Goal: Task Accomplishment & Management: Complete application form

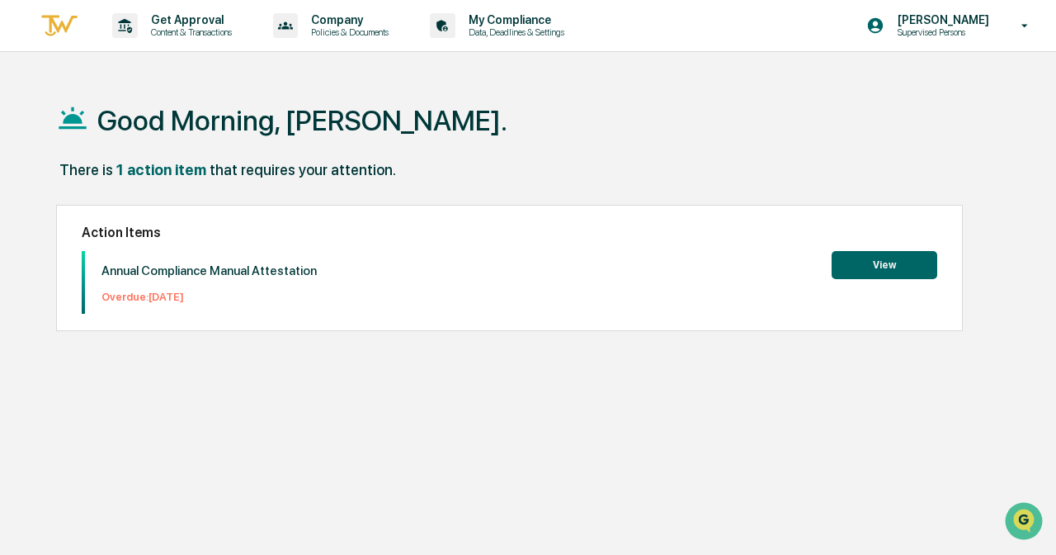
click at [589, 146] on div "Good Morning, [PERSON_NAME]." at bounding box center [531, 119] width 951 height 83
click at [227, 31] on p "Content & Transactions" at bounding box center [189, 32] width 102 height 12
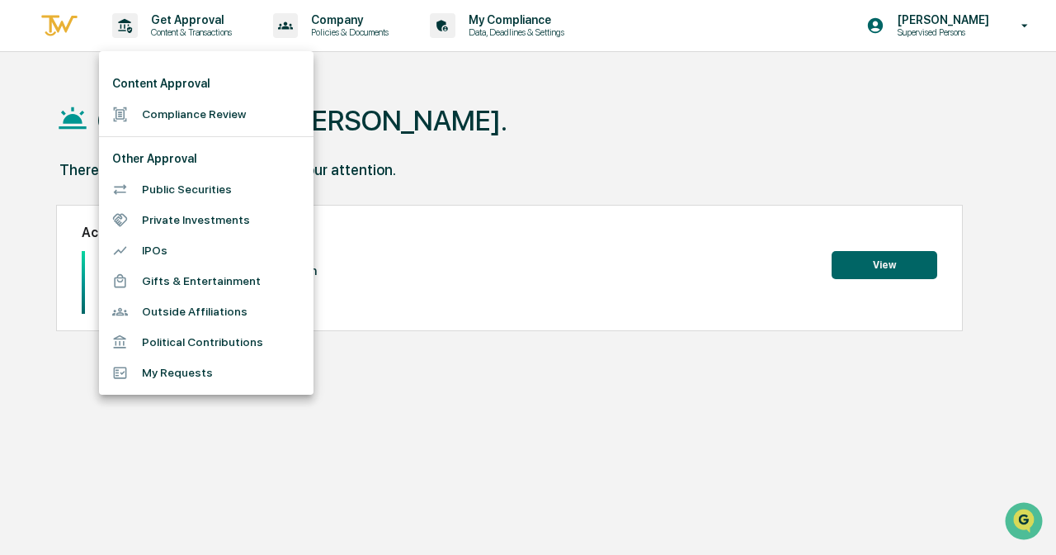
click at [231, 111] on li "Compliance Review" at bounding box center [206, 114] width 215 height 31
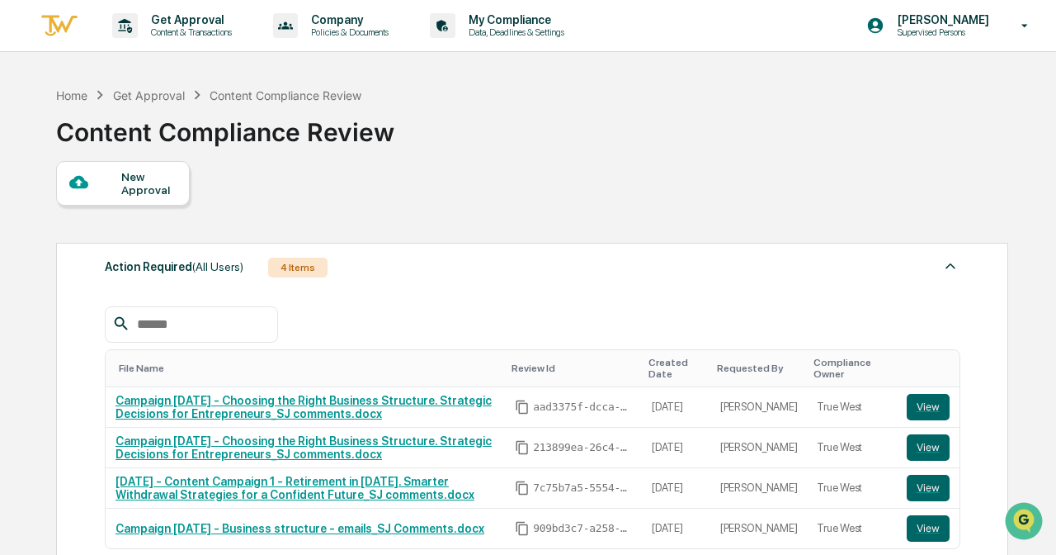
click at [112, 190] on div at bounding box center [95, 182] width 52 height 21
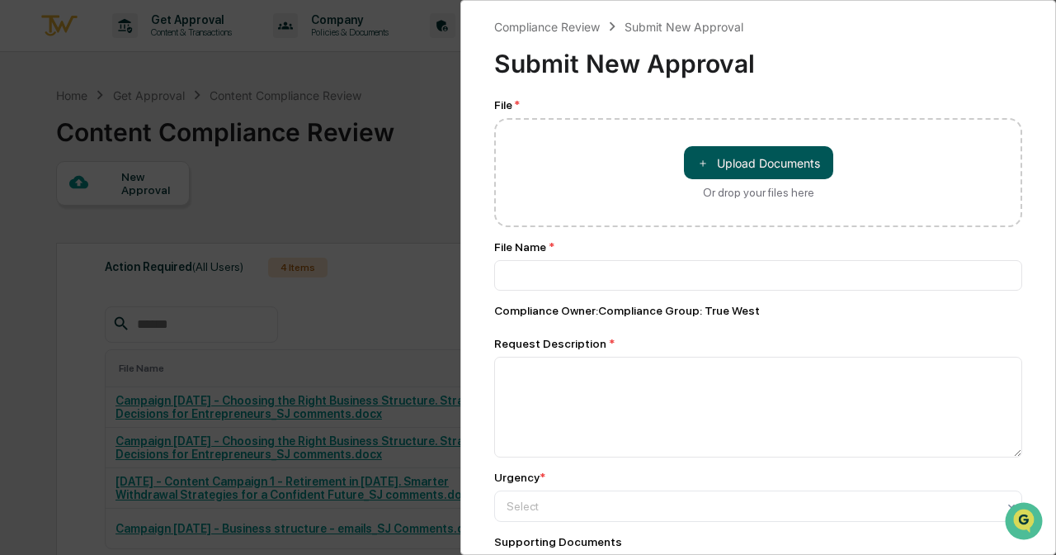
click at [741, 160] on button "＋ Upload Documents" at bounding box center [758, 162] width 149 height 33
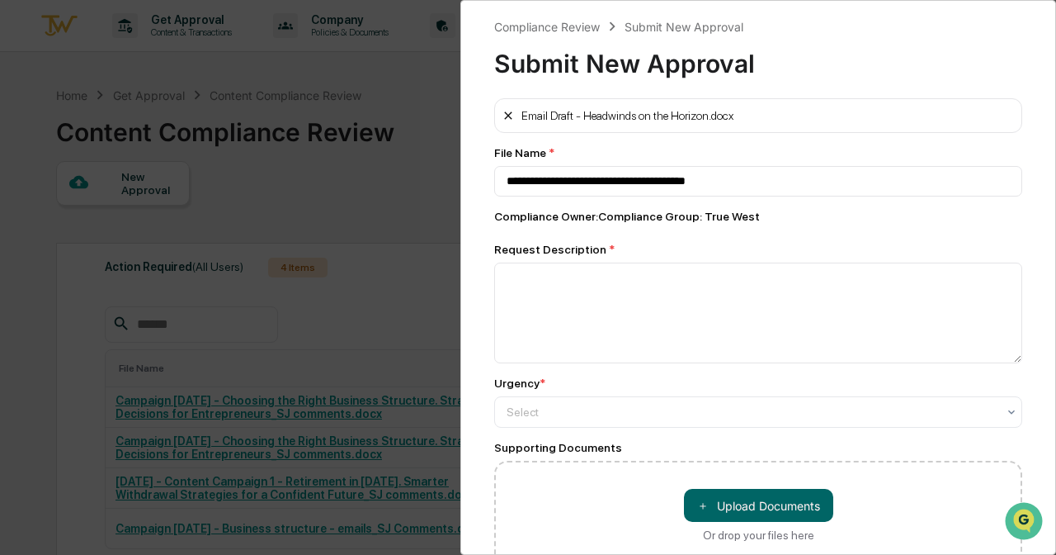
click at [507, 115] on icon at bounding box center [507, 115] width 7 height 7
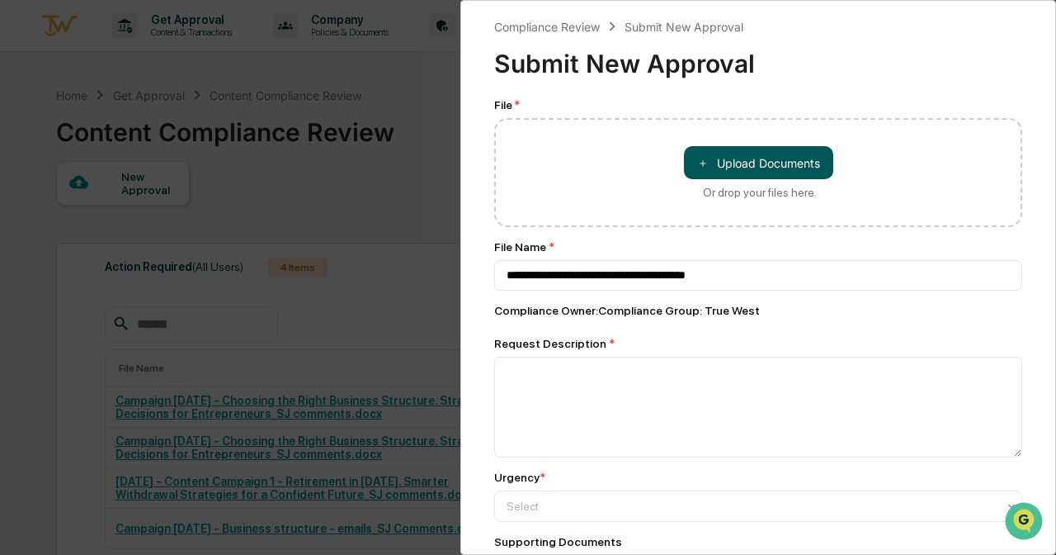
click at [749, 163] on button "＋ Upload Documents" at bounding box center [758, 162] width 149 height 33
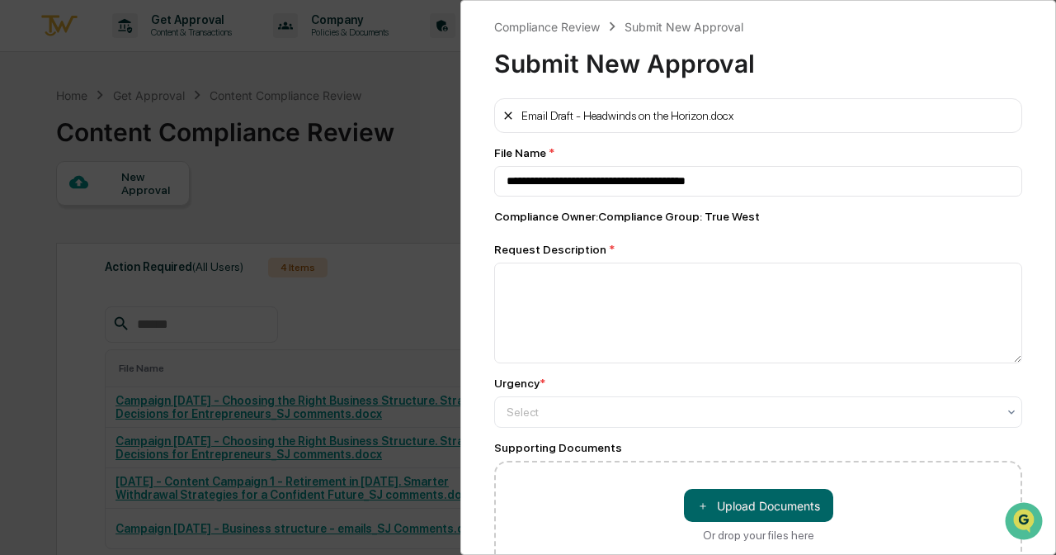
click at [504, 102] on button at bounding box center [508, 115] width 13 height 26
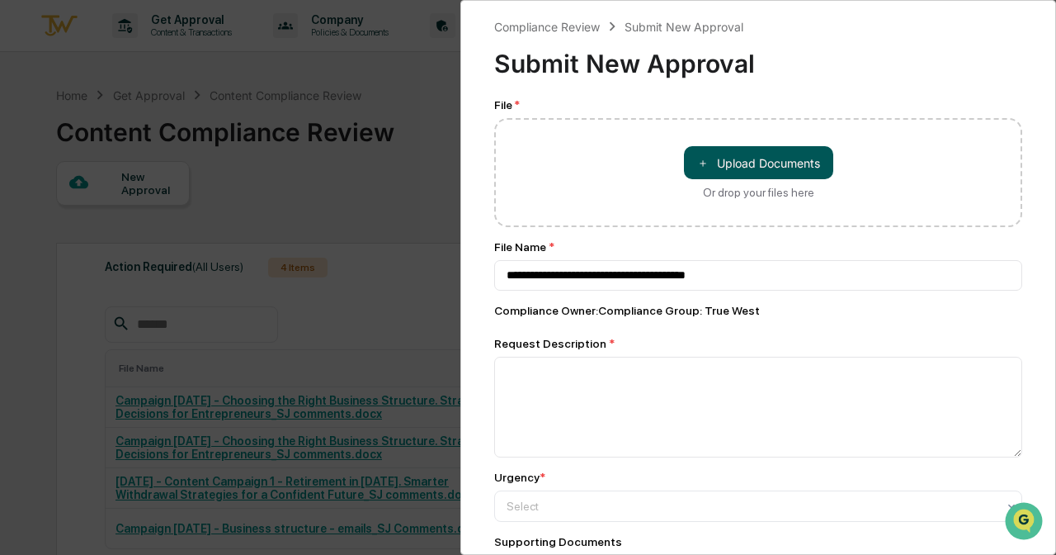
click at [746, 161] on button "＋ Upload Documents" at bounding box center [758, 162] width 149 height 33
type input "**********"
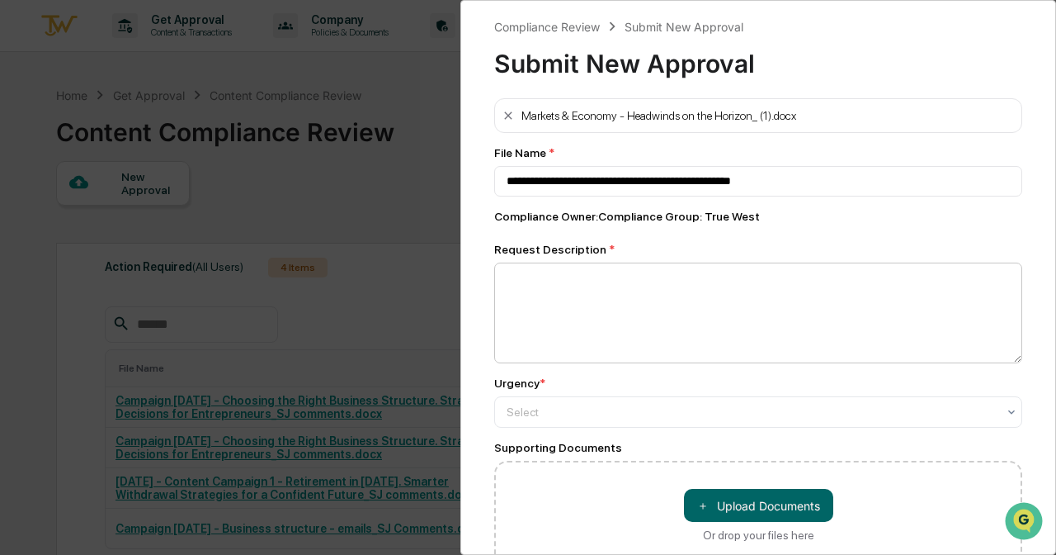
scroll to position [89, 0]
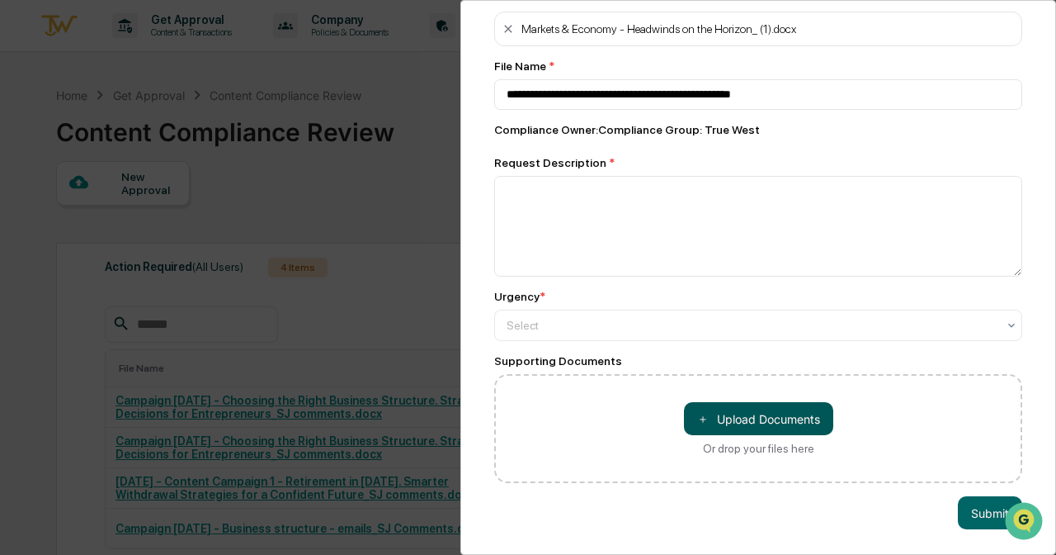
click at [751, 426] on button "＋ Upload Documents" at bounding box center [758, 418] width 149 height 33
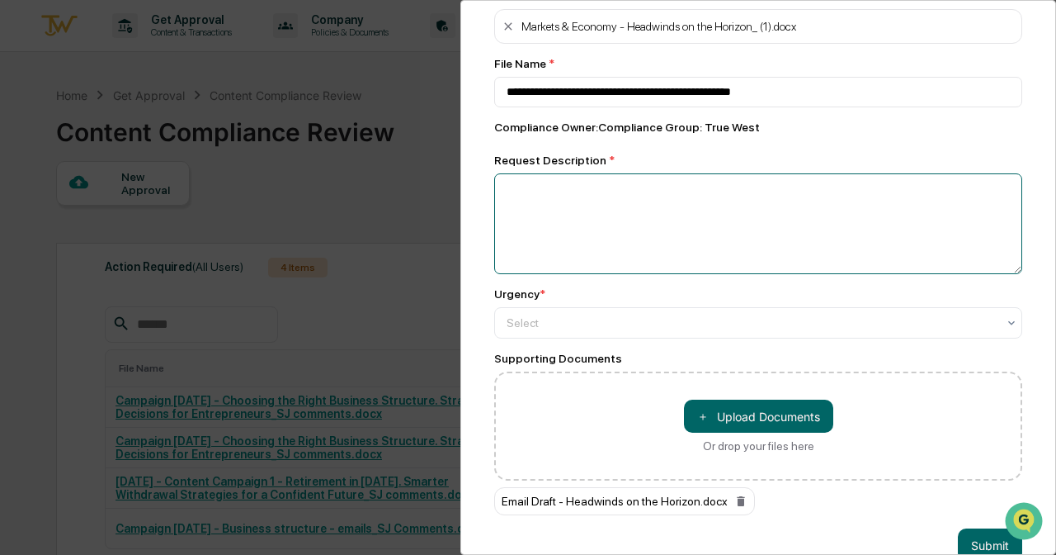
click at [685, 231] on textarea at bounding box center [758, 223] width 528 height 101
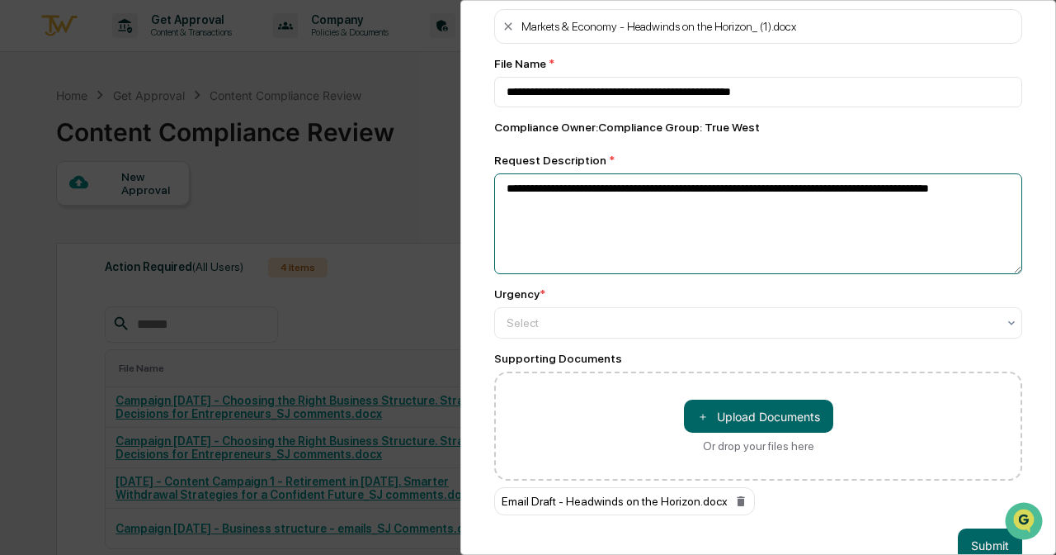
drag, startPoint x: 828, startPoint y: 214, endPoint x: 864, endPoint y: 193, distance: 41.8
click at [864, 193] on textarea "**********" at bounding box center [758, 223] width 528 height 101
type textarea "**********"
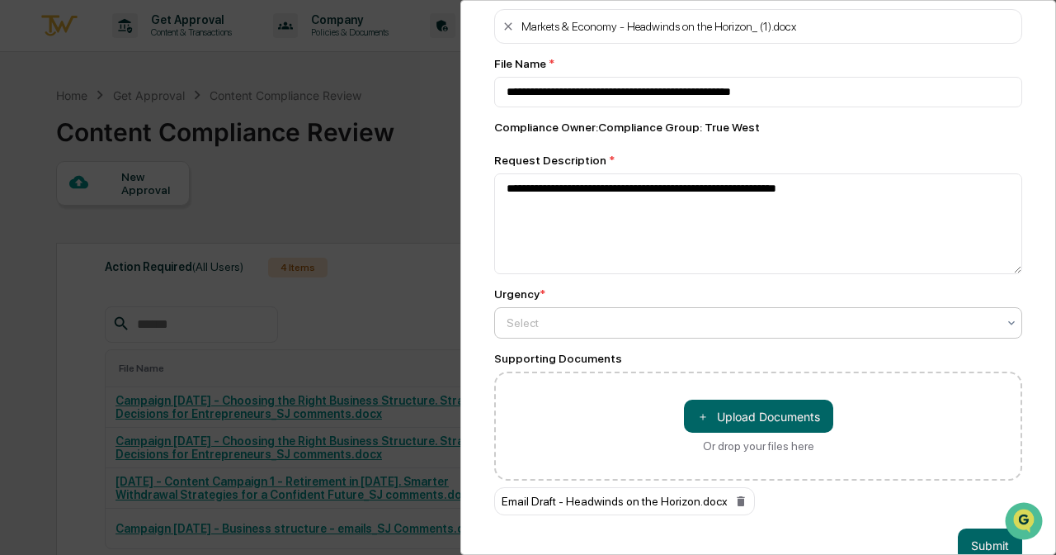
click at [670, 310] on div "Select" at bounding box center [758, 322] width 528 height 31
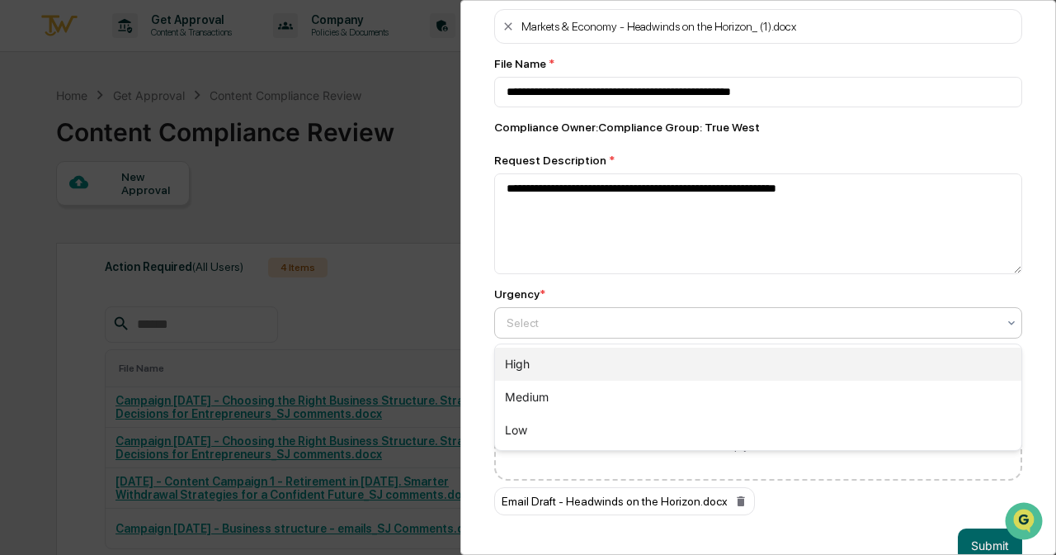
click at [679, 356] on div "High" at bounding box center [758, 363] width 527 height 33
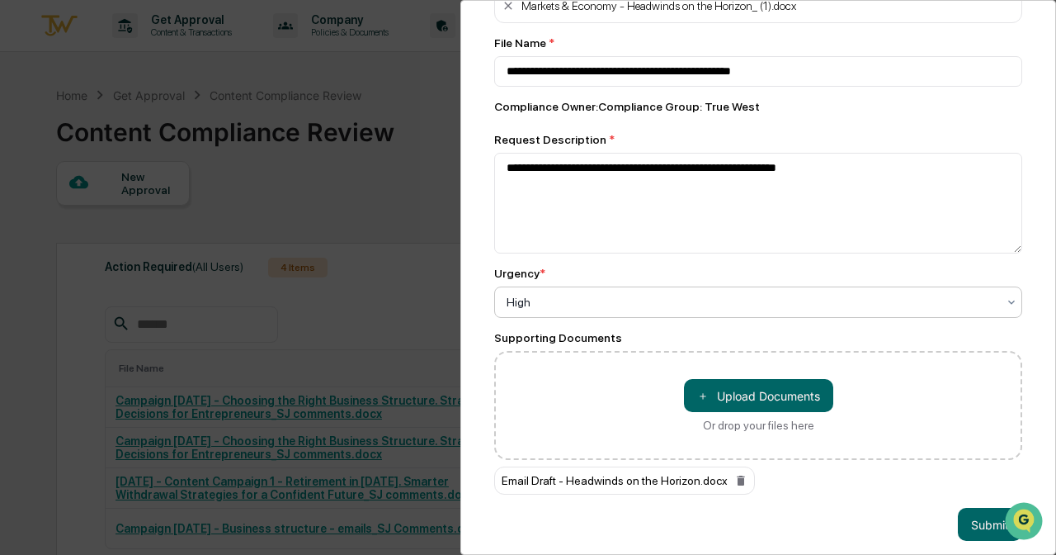
scroll to position [123, 0]
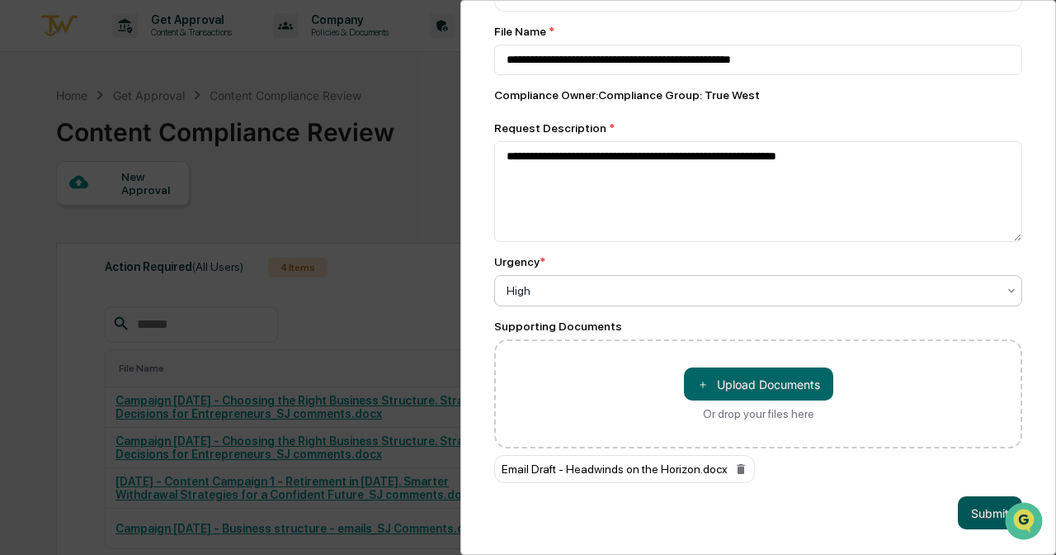
click at [989, 513] on button "Submit" at bounding box center [990, 512] width 64 height 33
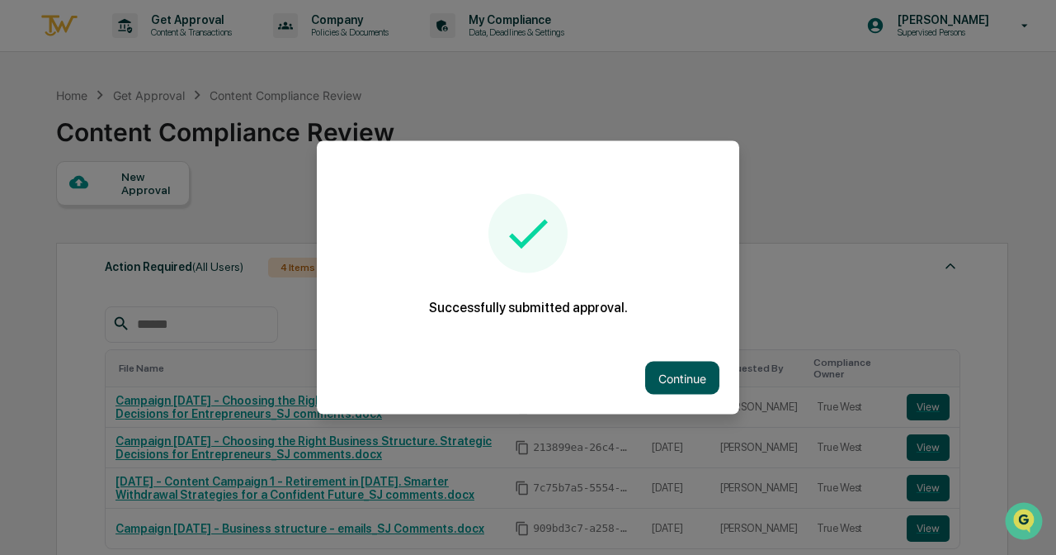
click at [674, 371] on button "Continue" at bounding box center [682, 378] width 74 height 33
